Goal: Task Accomplishment & Management: Use online tool/utility

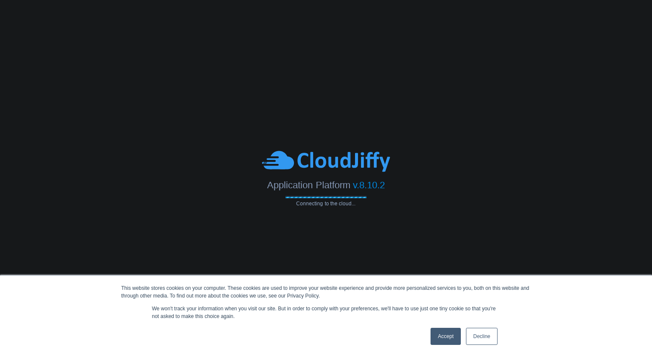
click at [445, 332] on link "Accept" at bounding box center [445, 336] width 30 height 17
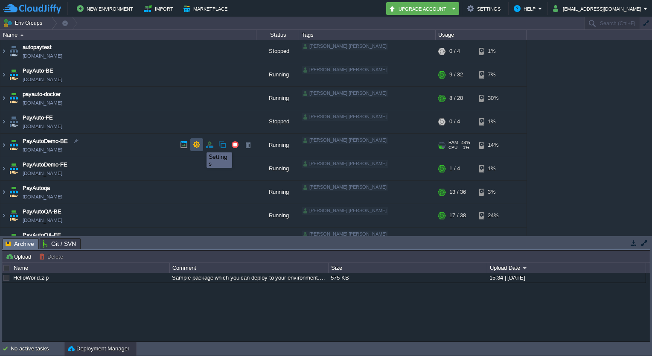
click at [198, 145] on button "button" at bounding box center [197, 145] width 8 height 8
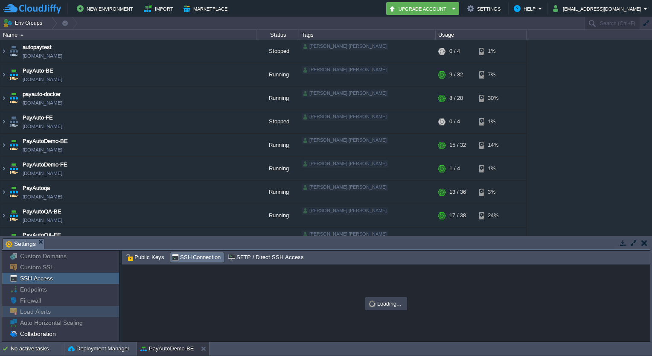
scroll to position [43, 0]
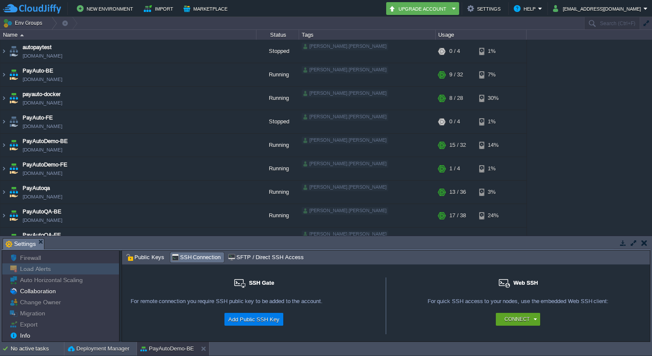
click at [43, 274] on div "Load Alerts" at bounding box center [60, 268] width 117 height 11
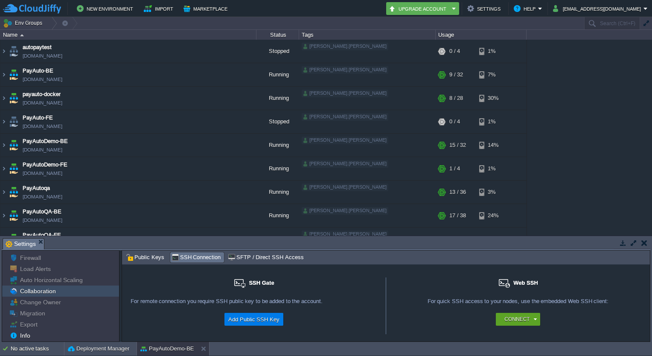
click at [38, 289] on span "Collaboration" at bounding box center [37, 291] width 39 height 8
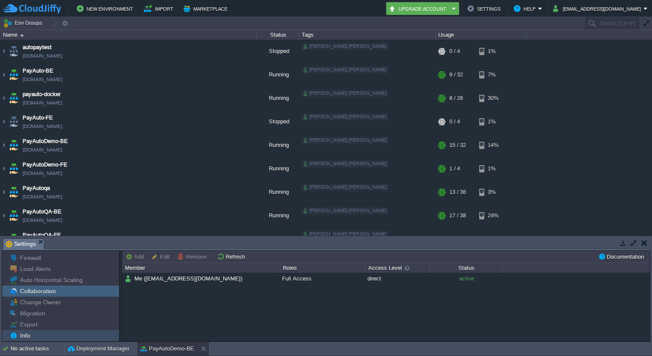
click at [32, 331] on div "Info" at bounding box center [60, 335] width 117 height 11
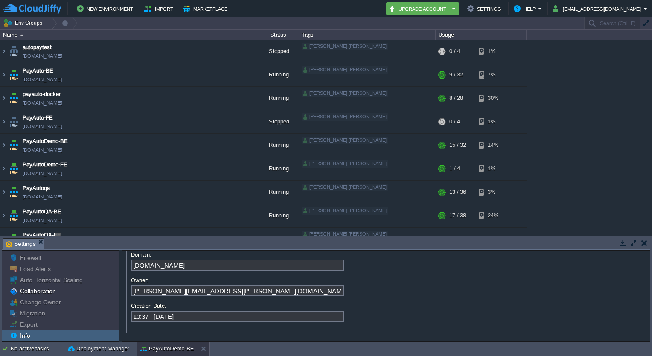
scroll to position [0, 0]
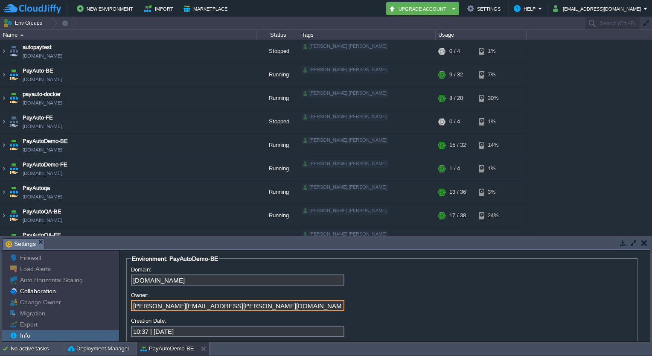
click at [235, 305] on input "[PERSON_NAME][EMAIL_ADDRESS][PERSON_NAME][DOMAIN_NAME]" at bounding box center [237, 305] width 213 height 11
click at [219, 307] on input "[PERSON_NAME][EMAIL_ADDRESS][PERSON_NAME][DOMAIN_NAME]" at bounding box center [237, 305] width 213 height 11
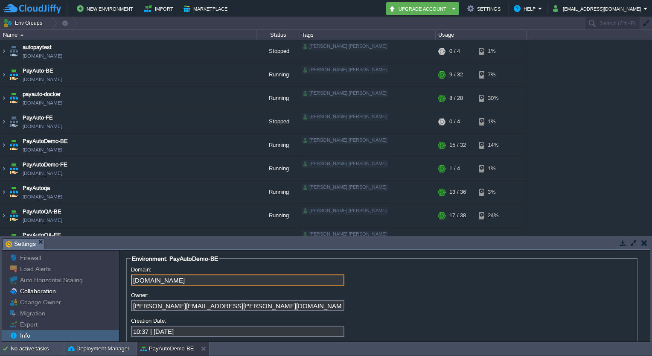
click at [154, 284] on input "[DOMAIN_NAME]" at bounding box center [237, 279] width 213 height 11
click at [41, 325] on div "Export" at bounding box center [60, 324] width 117 height 11
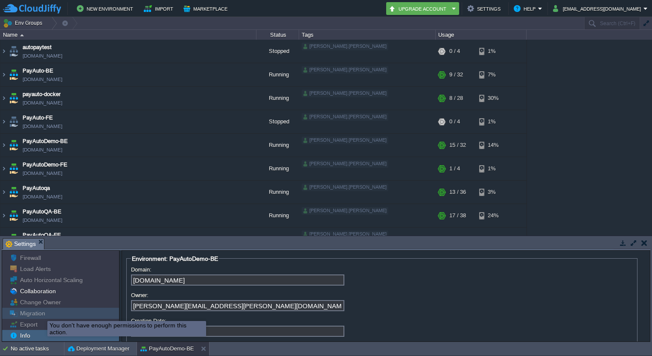
click at [41, 313] on span "Migration" at bounding box center [32, 313] width 28 height 8
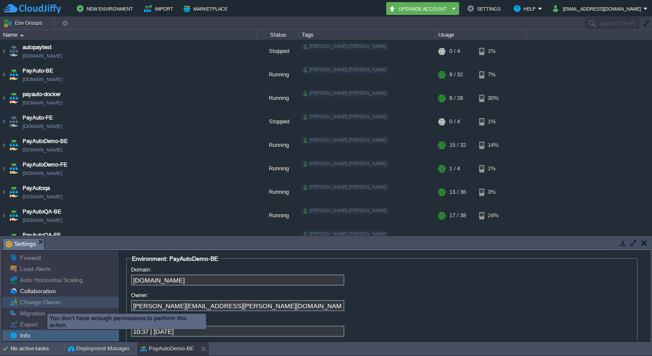
click at [41, 301] on span "Change Owner" at bounding box center [40, 302] width 44 height 8
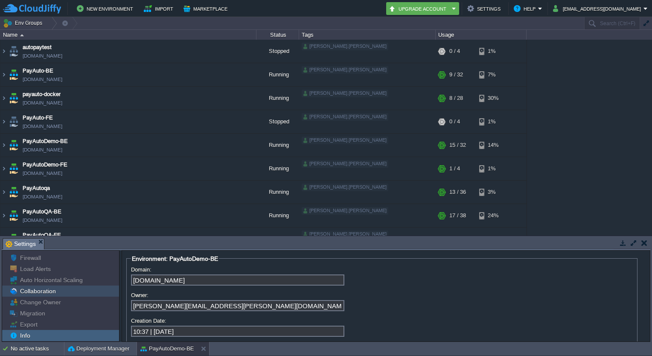
click at [41, 289] on span "Collaboration" at bounding box center [37, 291] width 39 height 8
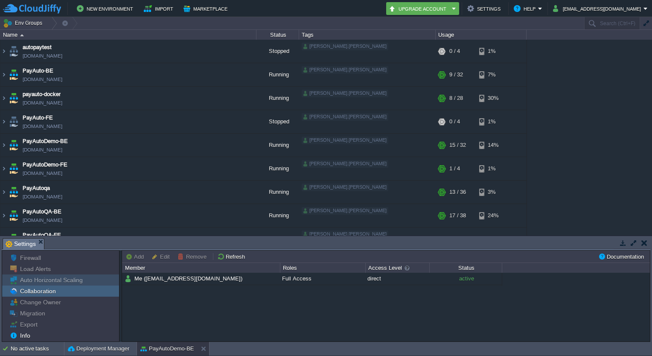
click at [44, 281] on span "Auto Horizontal Scaling" at bounding box center [51, 280] width 66 height 8
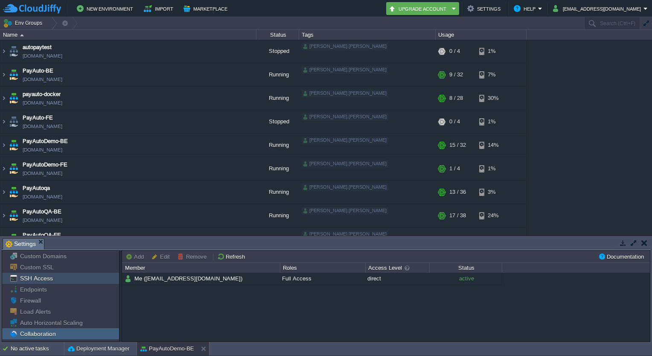
click at [44, 281] on span "SSH Access" at bounding box center [36, 278] width 36 height 8
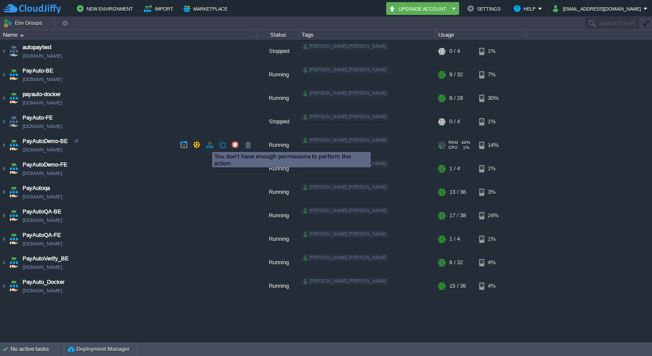
click at [207, 144] on button "button" at bounding box center [210, 145] width 8 height 8
click at [5, 143] on img at bounding box center [3, 144] width 7 height 23
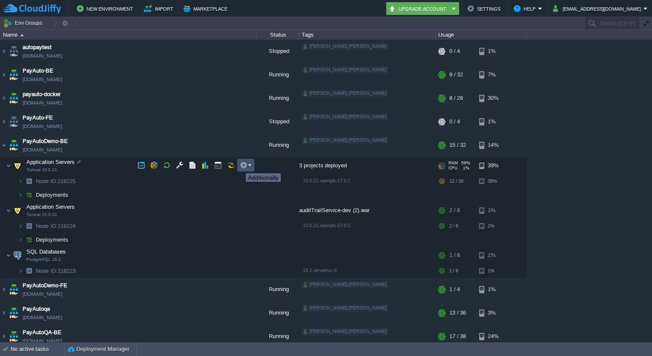
click at [242, 166] on button "button" at bounding box center [244, 165] width 8 height 8
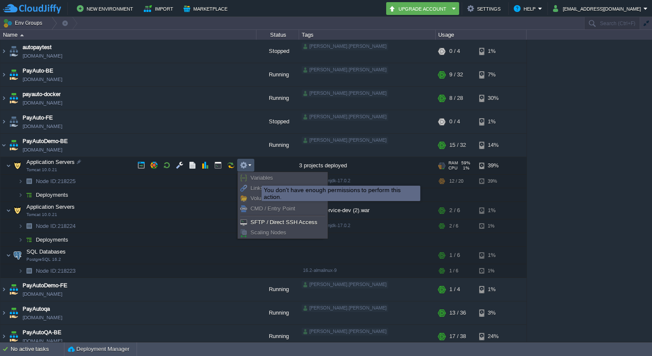
click at [255, 178] on span "Variables" at bounding box center [261, 177] width 23 height 6
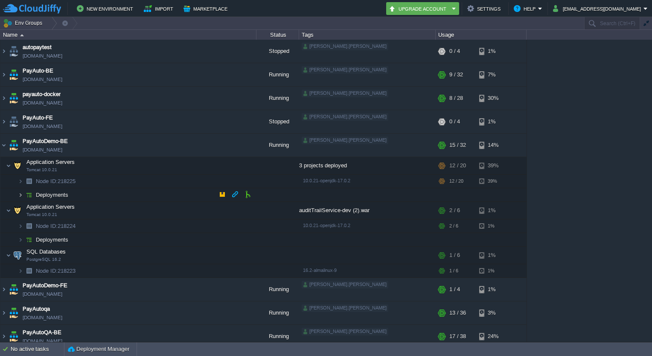
click at [21, 194] on img at bounding box center [20, 194] width 5 height 13
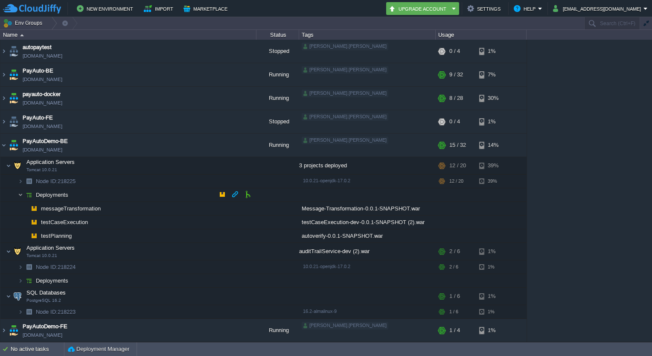
click at [21, 194] on img at bounding box center [20, 194] width 5 height 13
